Goal: Navigation & Orientation: Find specific page/section

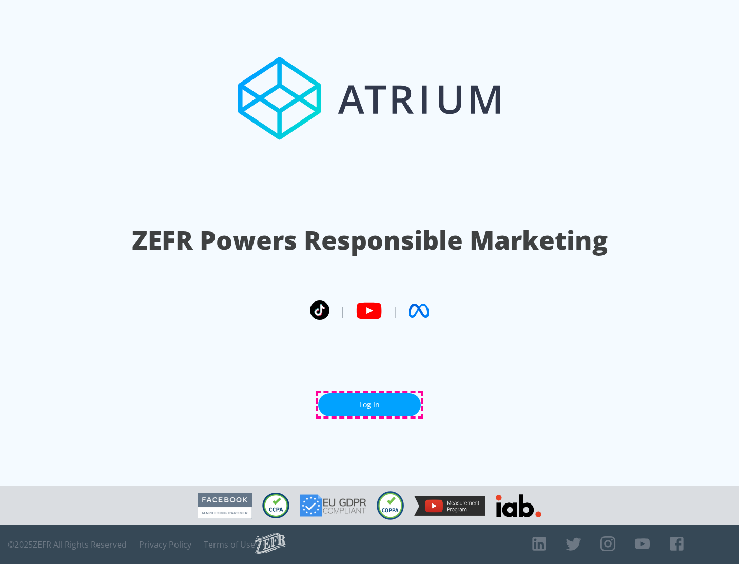
click at [369, 405] on link "Log In" at bounding box center [369, 404] width 103 height 23
